Goal: Information Seeking & Learning: Learn about a topic

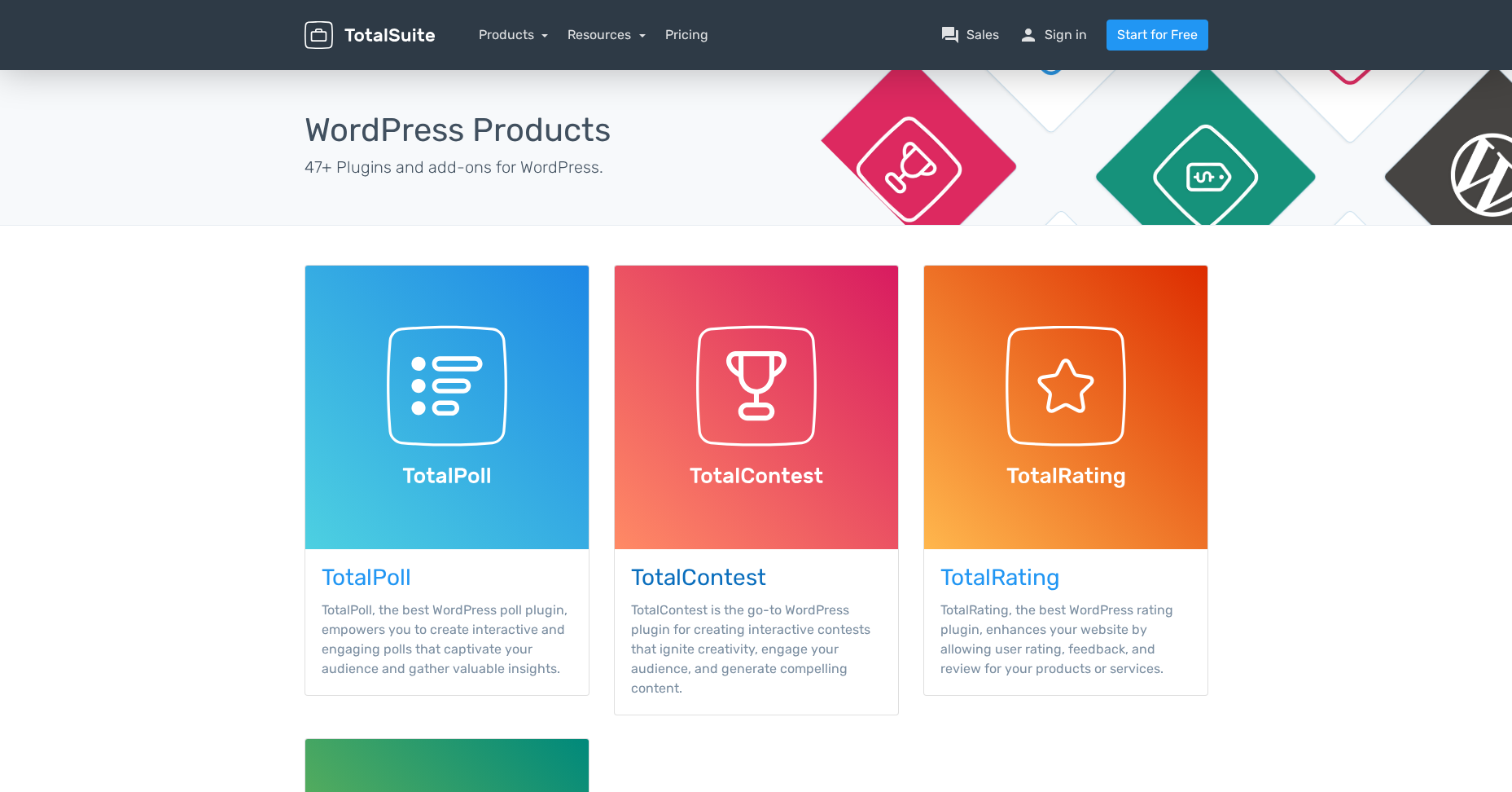
click at [759, 466] on img at bounding box center [756, 407] width 283 height 283
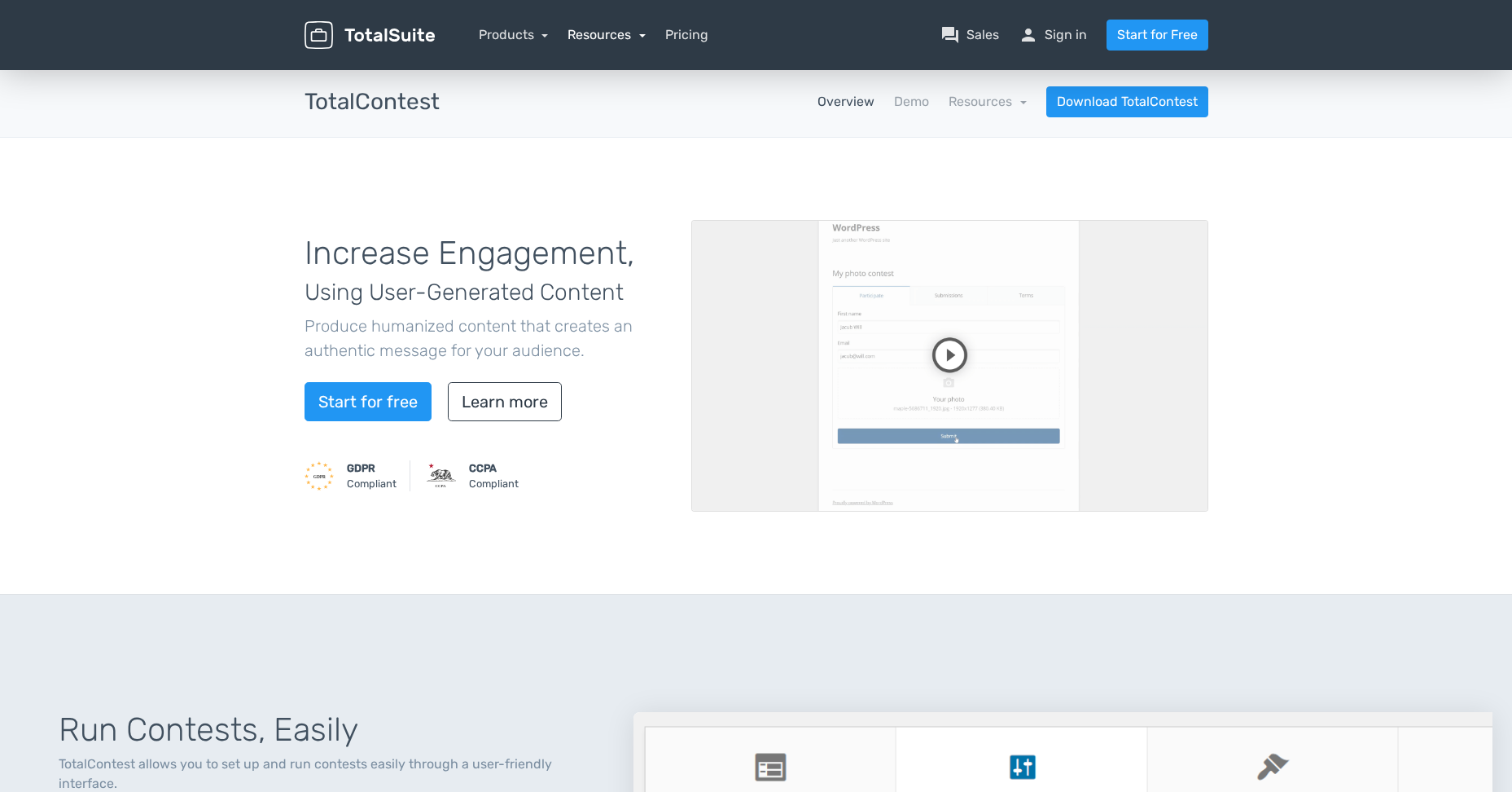
click at [627, 28] on link "Resources" at bounding box center [606, 34] width 78 height 16
click at [618, 118] on link "school Documentation" at bounding box center [653, 126] width 171 height 46
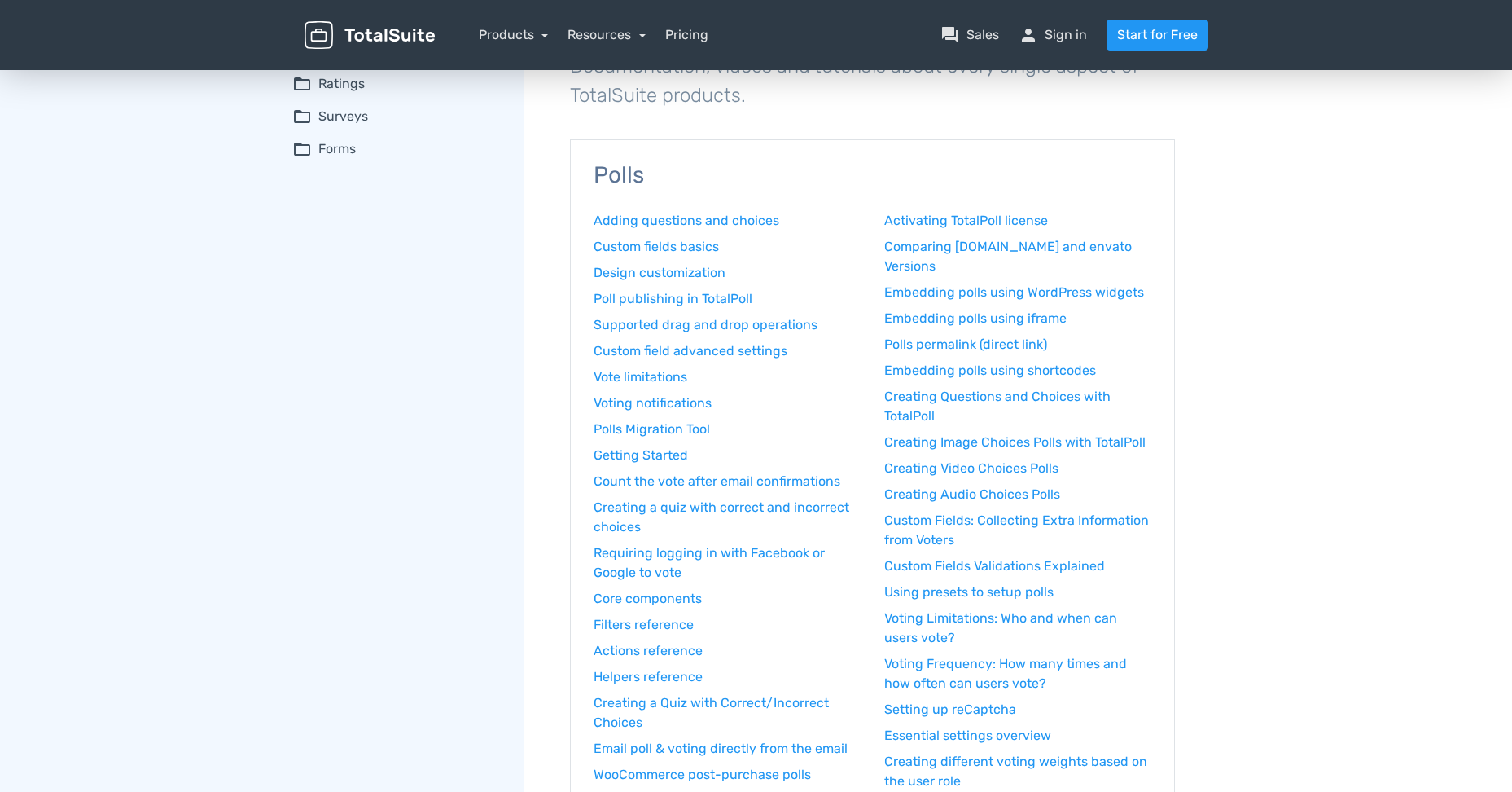
scroll to position [136, 0]
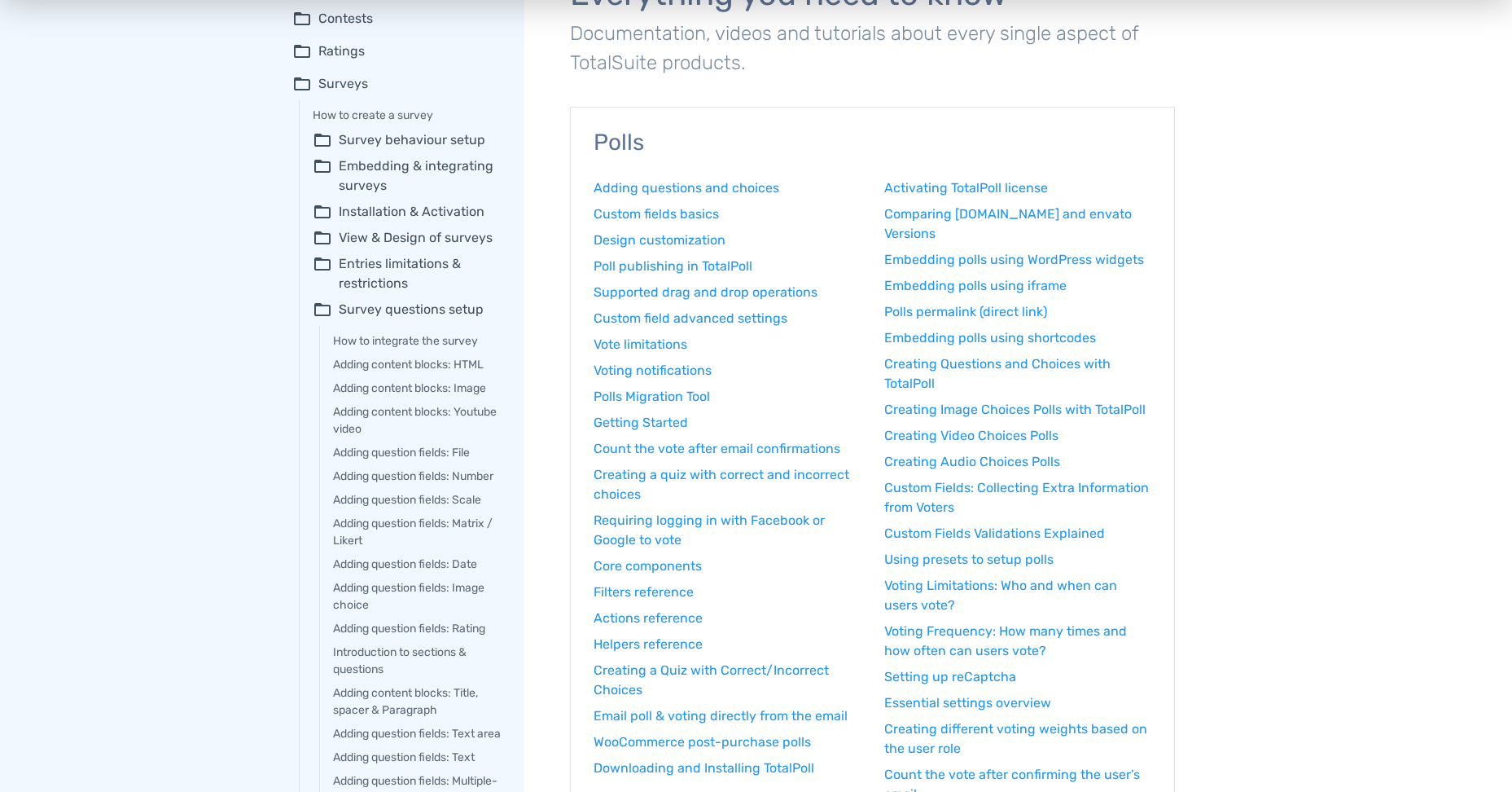
click at [1062, 411] on link "Creating Image Choices Polls with TotalPoll" at bounding box center [1018, 409] width 267 height 19
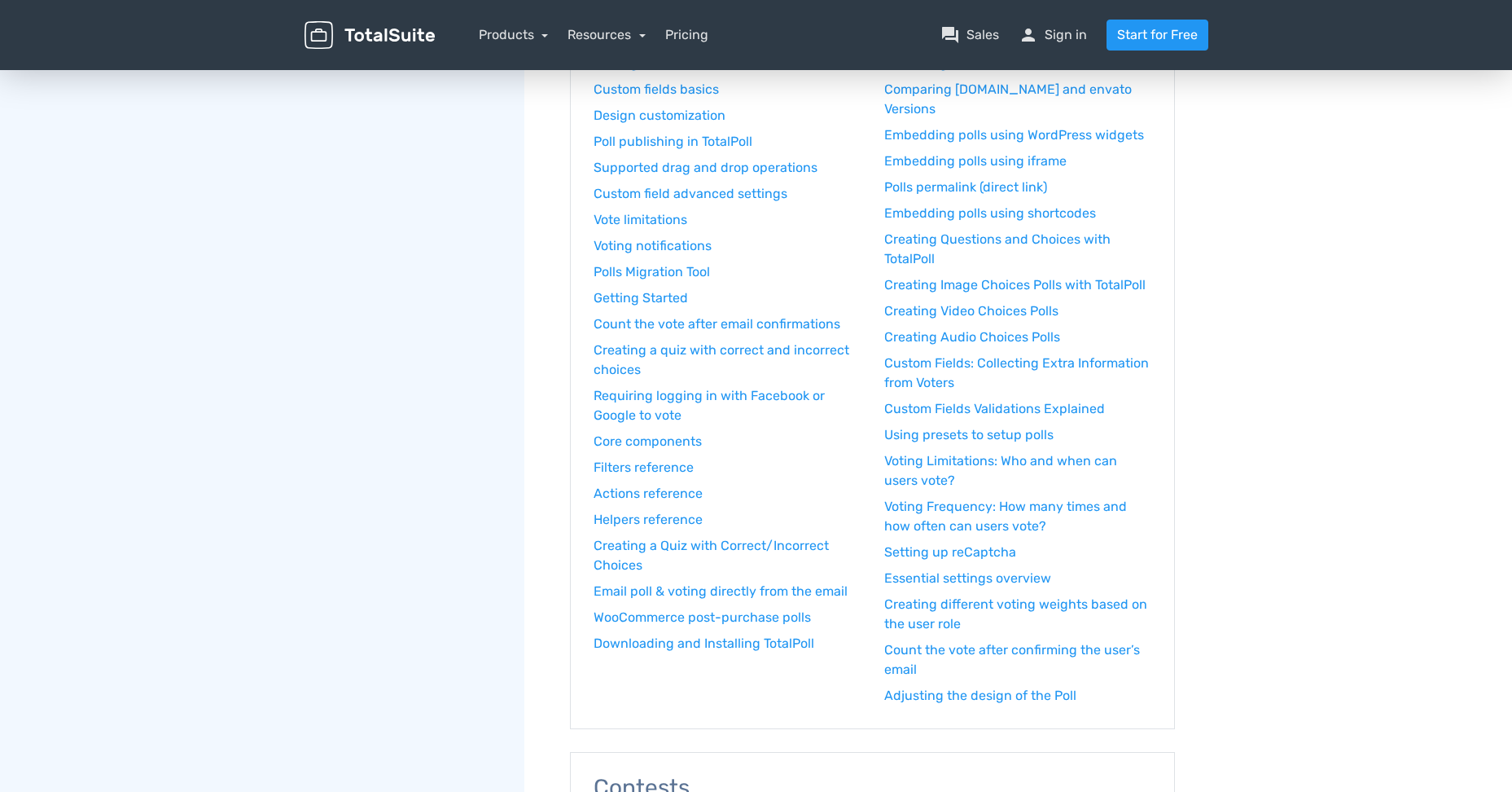
scroll to position [103, 0]
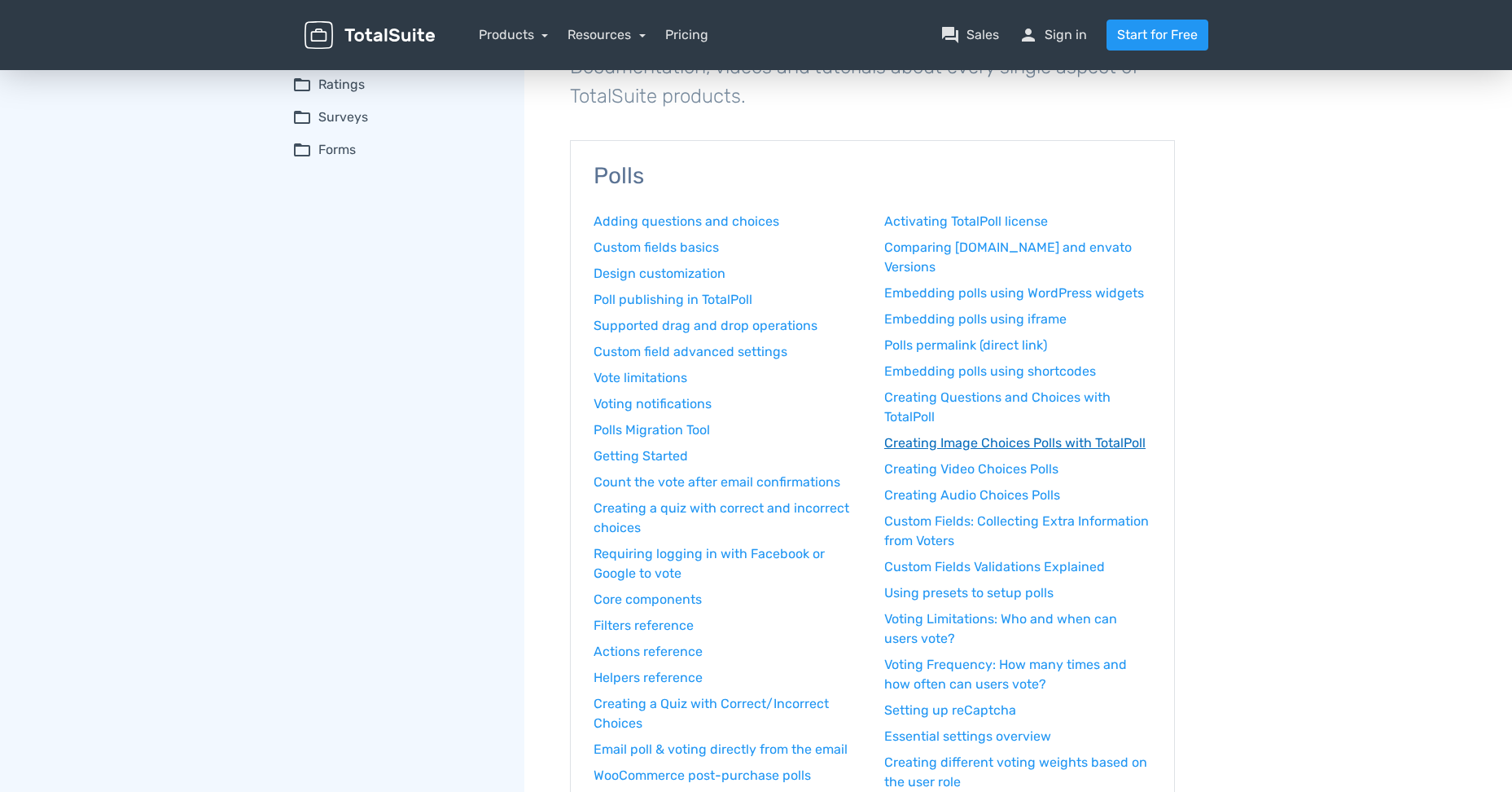
click at [1014, 436] on link "Creating Image Choices Polls with TotalPoll" at bounding box center [1018, 443] width 267 height 19
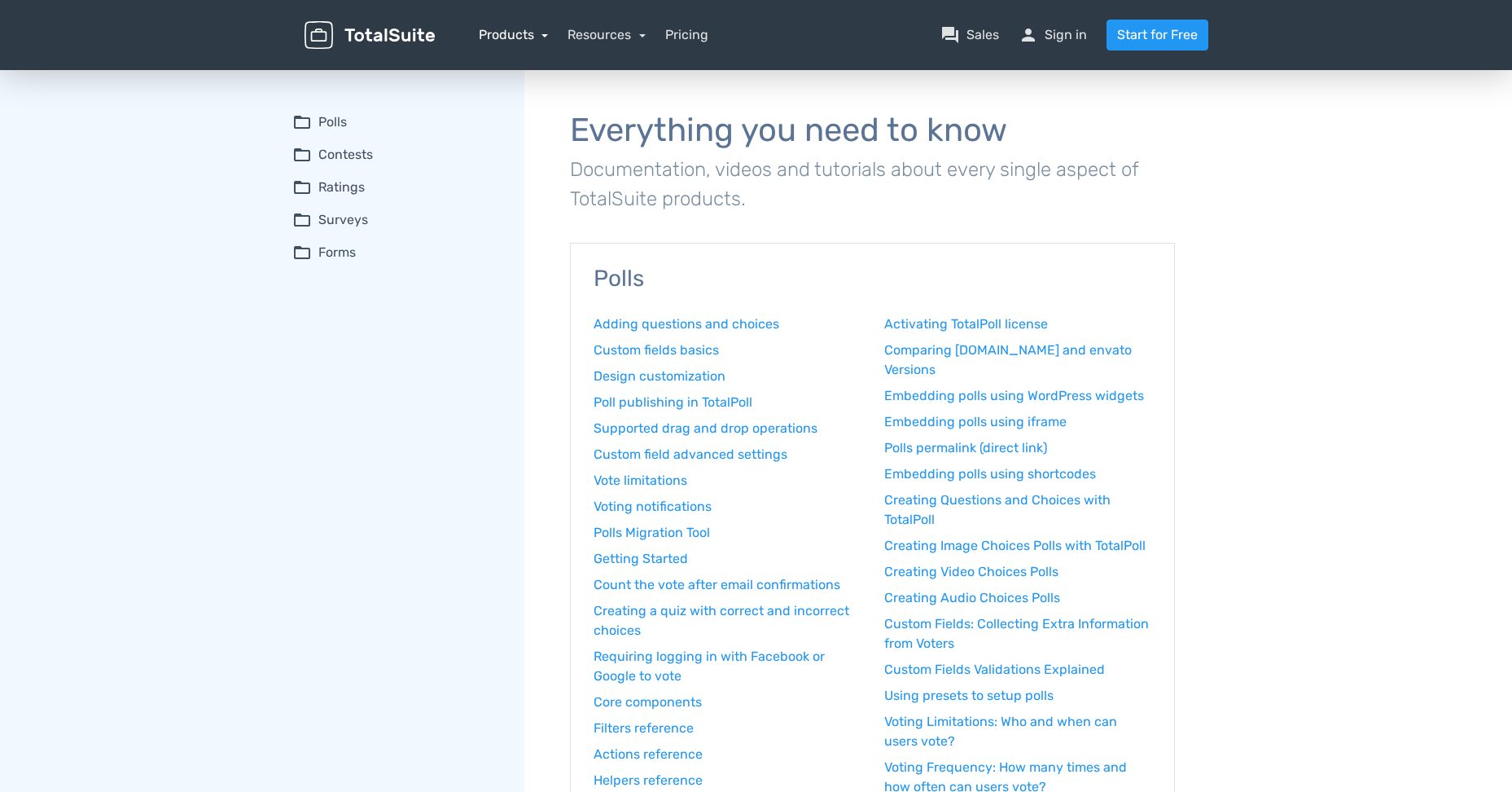
click at [538, 37] on link "Products" at bounding box center [513, 34] width 70 height 16
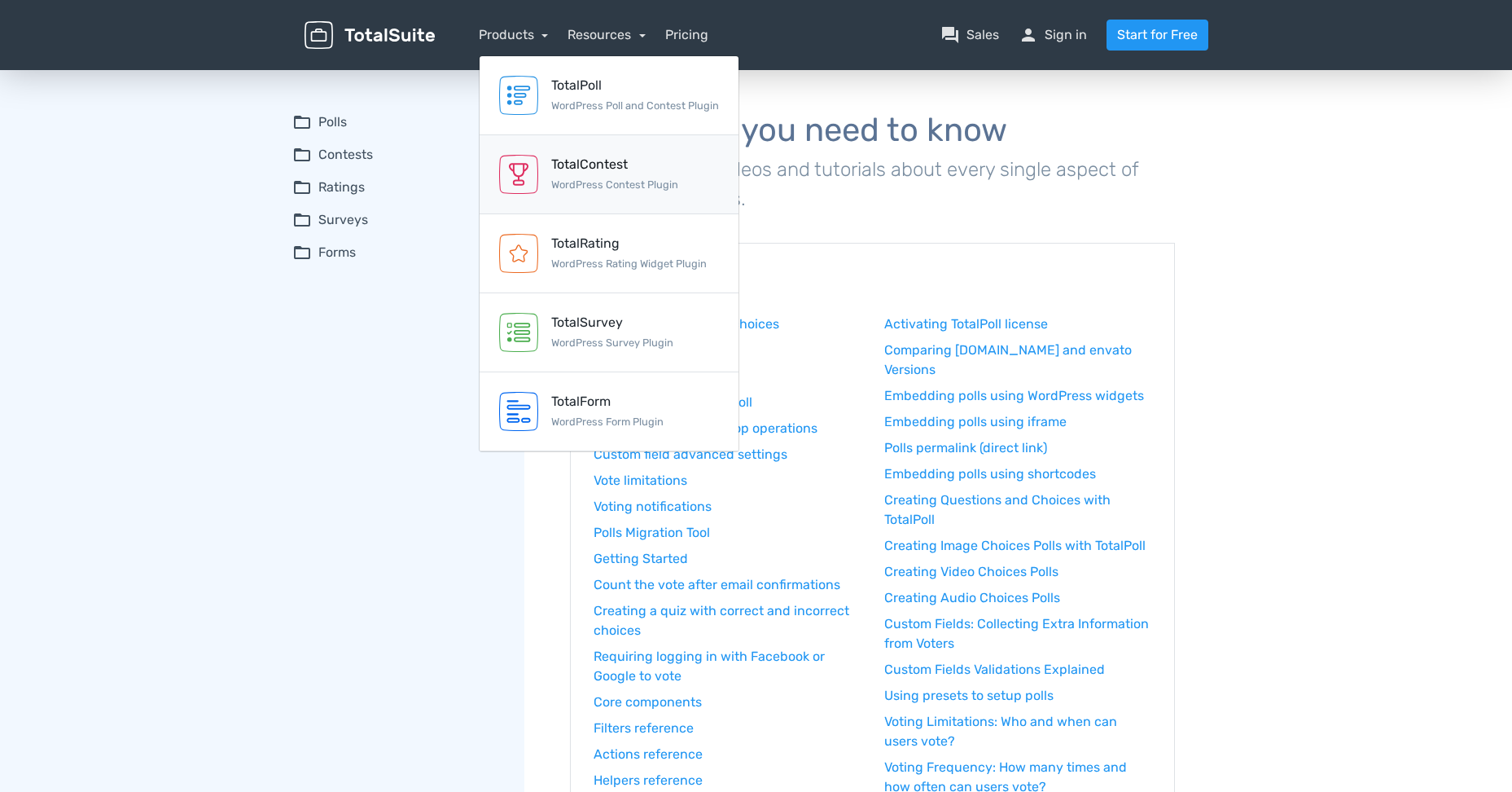
click at [588, 170] on div "TotalContest" at bounding box center [614, 164] width 127 height 19
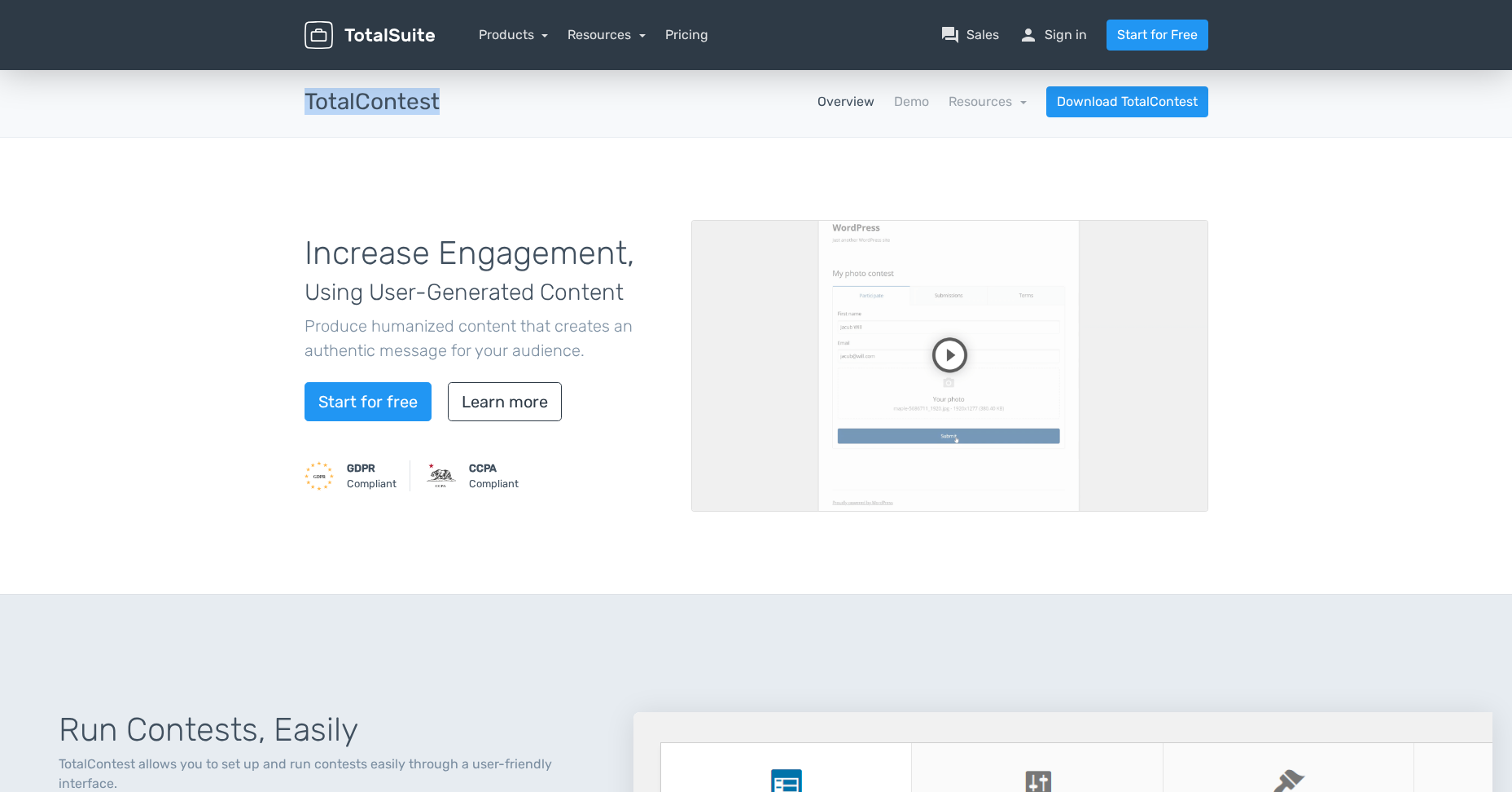
drag, startPoint x: 450, startPoint y: 107, endPoint x: 302, endPoint y: 105, distance: 148.0
click at [302, 105] on div "TotalContest apps" at bounding box center [372, 101] width 160 height 25
copy h3 "TotalContest"
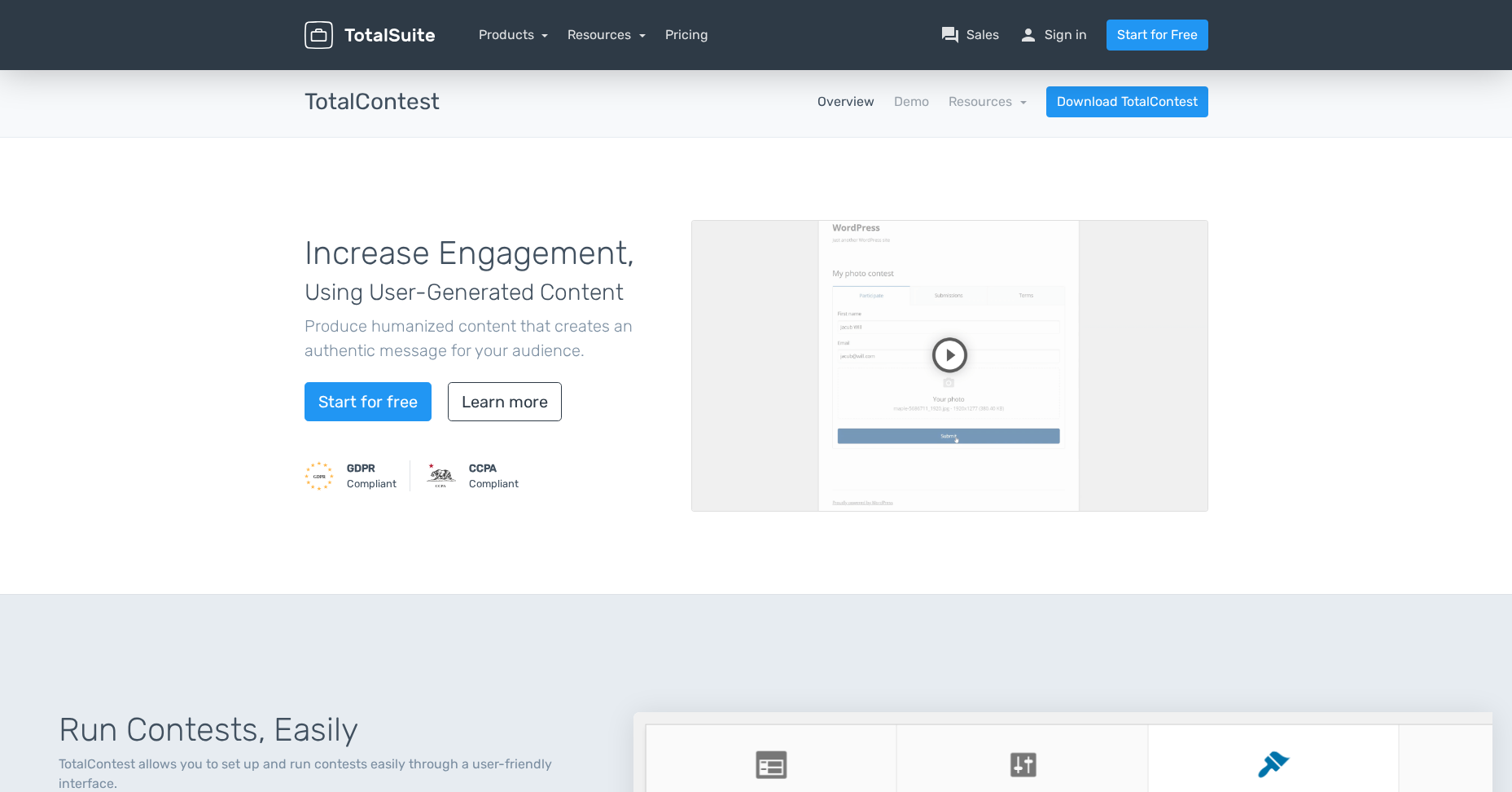
click at [1333, 407] on div "Increase Engagement, Using User-Generated Content Produce humanized content tha…" at bounding box center [756, 366] width 1512 height 457
click at [992, 370] on video at bounding box center [950, 366] width 517 height 292
